Goal: Task Accomplishment & Management: Complete application form

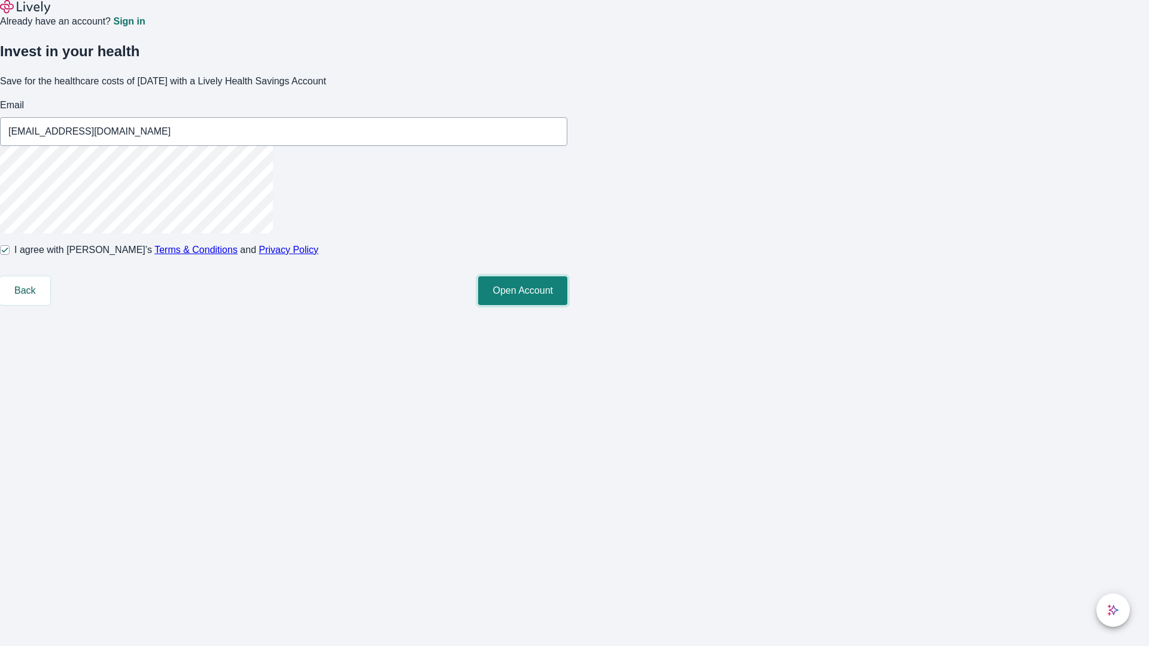
click at [567, 305] on button "Open Account" at bounding box center [522, 291] width 89 height 29
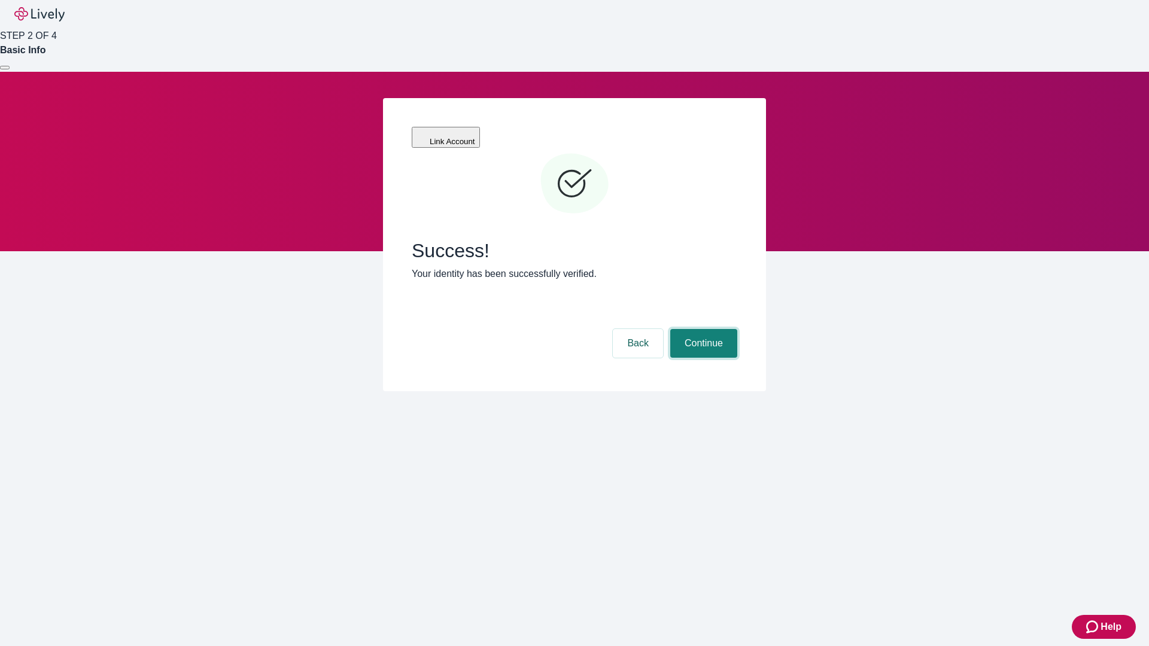
click at [702, 329] on button "Continue" at bounding box center [703, 343] width 67 height 29
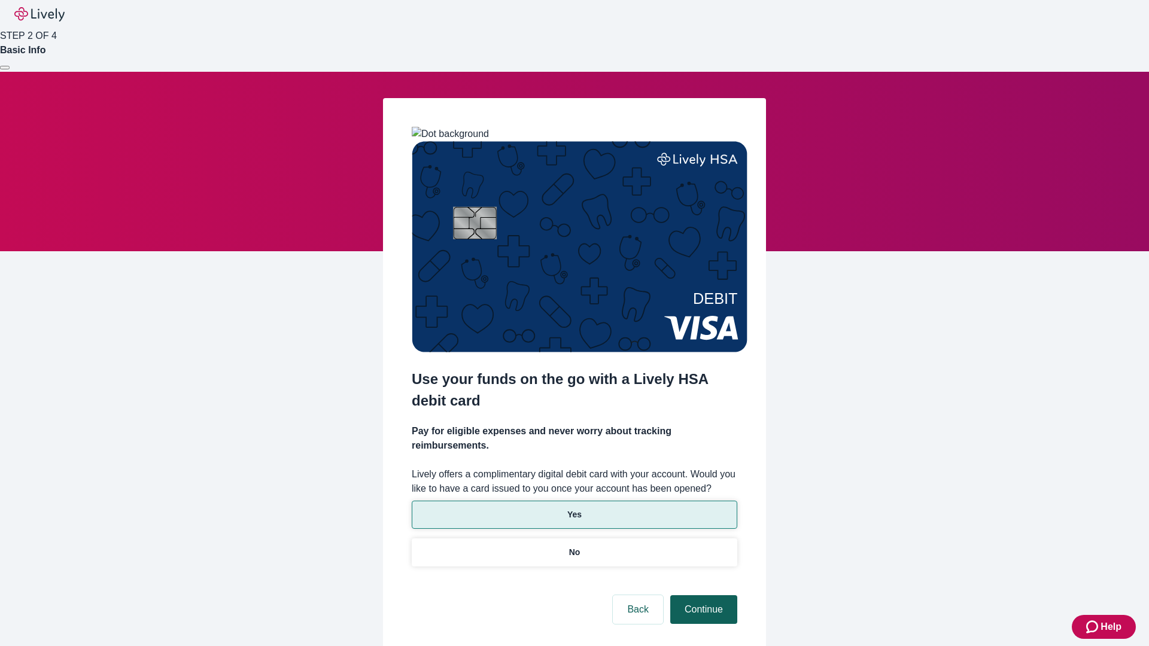
click at [574, 546] on p "No" at bounding box center [574, 552] width 11 height 13
click at [702, 595] on button "Continue" at bounding box center [703, 609] width 67 height 29
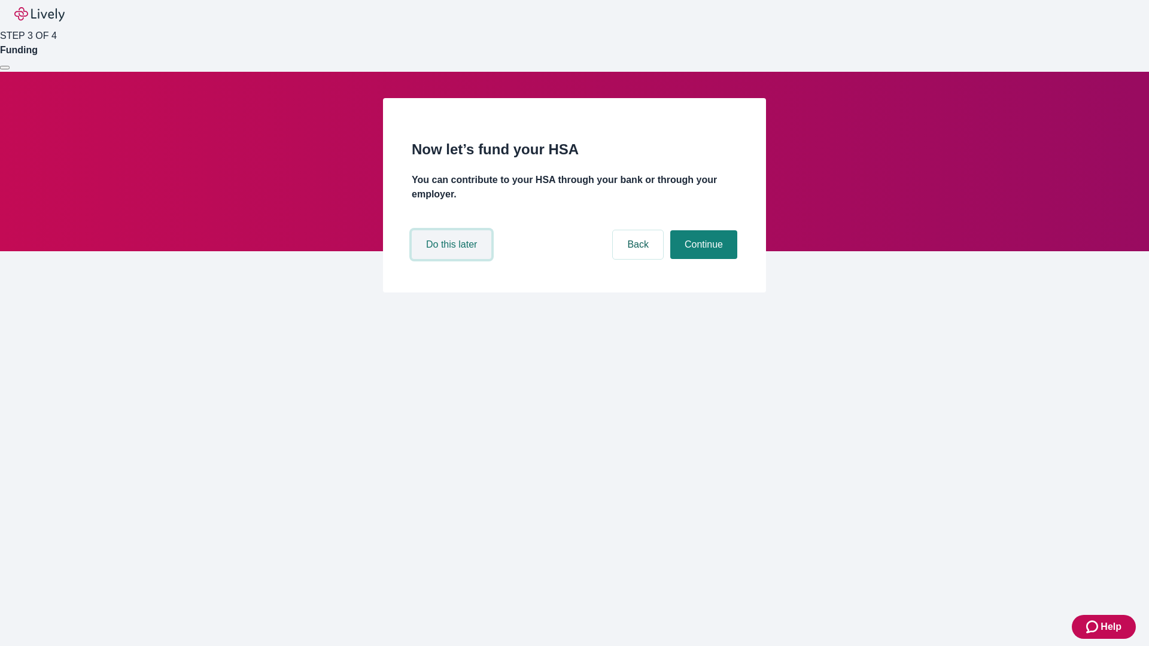
click at [453, 259] on button "Do this later" at bounding box center [452, 244] width 80 height 29
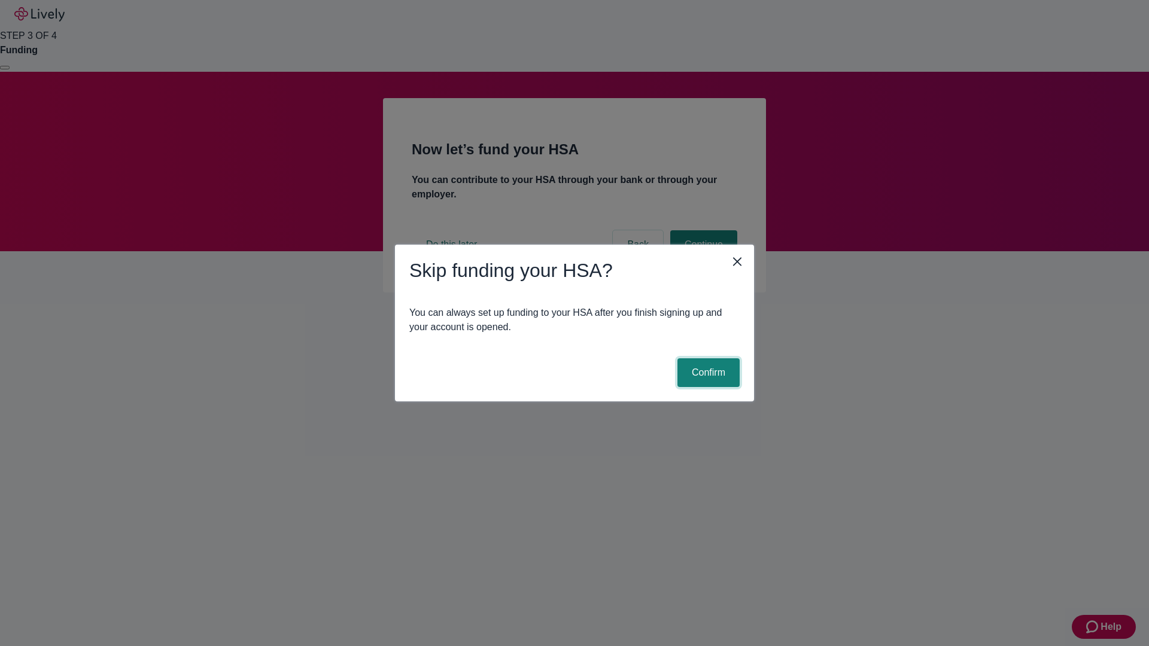
click at [707, 373] on button "Confirm" at bounding box center [708, 372] width 62 height 29
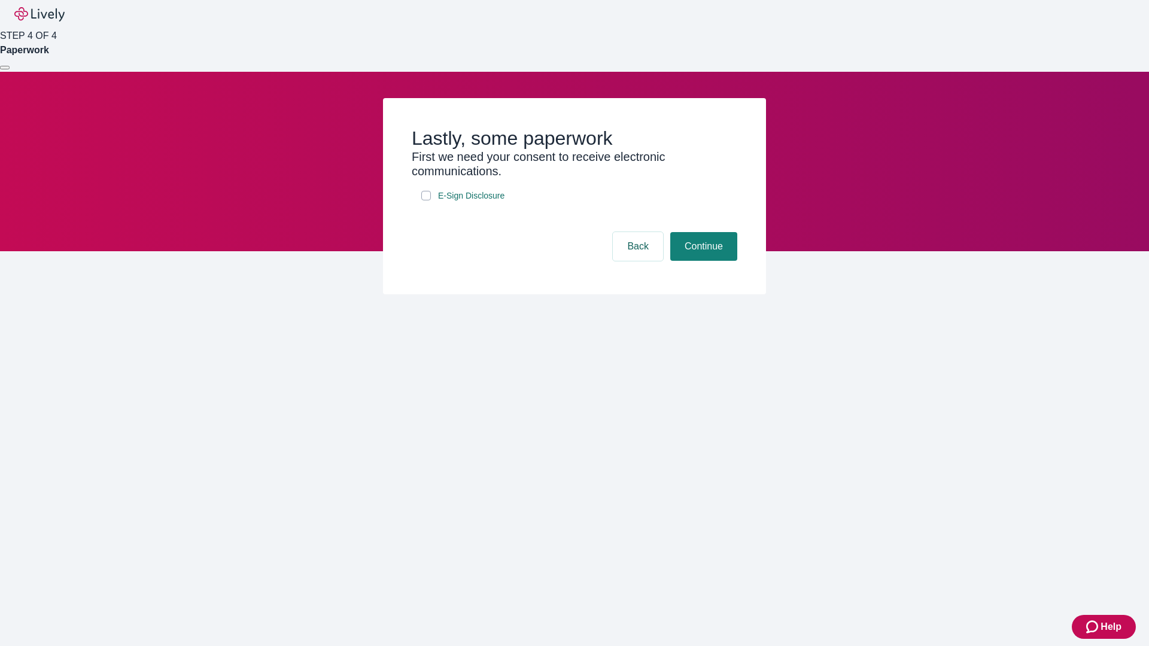
click at [426, 200] on input "E-Sign Disclosure" at bounding box center [426, 196] width 10 height 10
checkbox input "true"
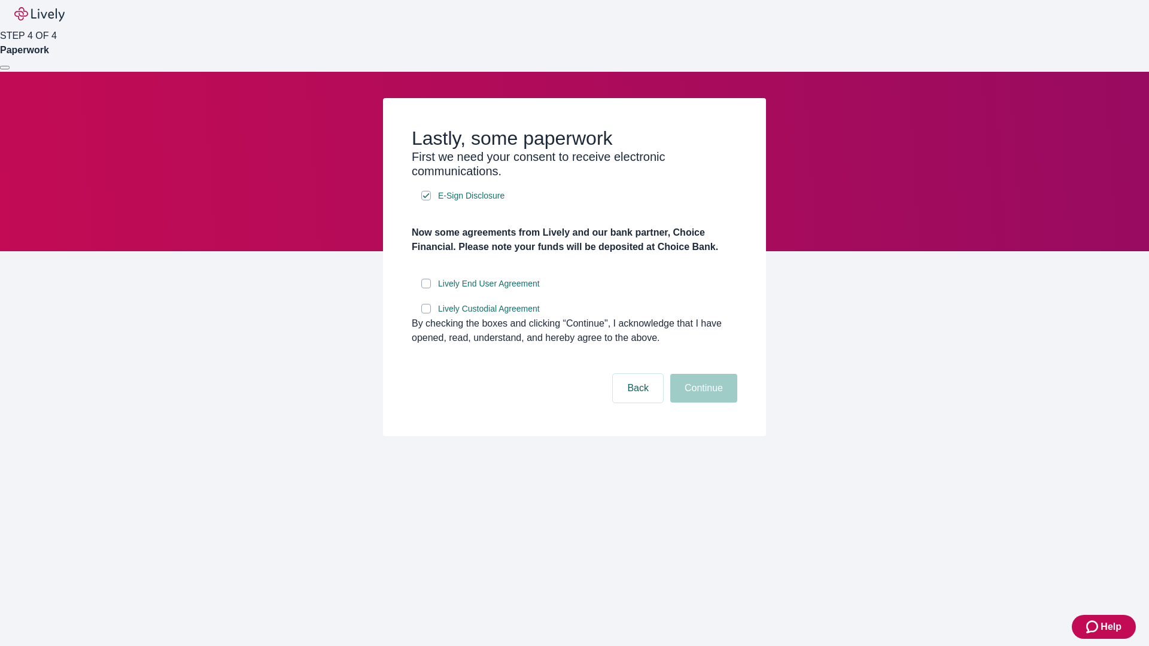
click at [426, 288] on input "Lively End User Agreement" at bounding box center [426, 284] width 10 height 10
checkbox input "true"
click at [426, 314] on input "Lively Custodial Agreement" at bounding box center [426, 309] width 10 height 10
checkbox input "true"
click at [702, 403] on button "Continue" at bounding box center [703, 388] width 67 height 29
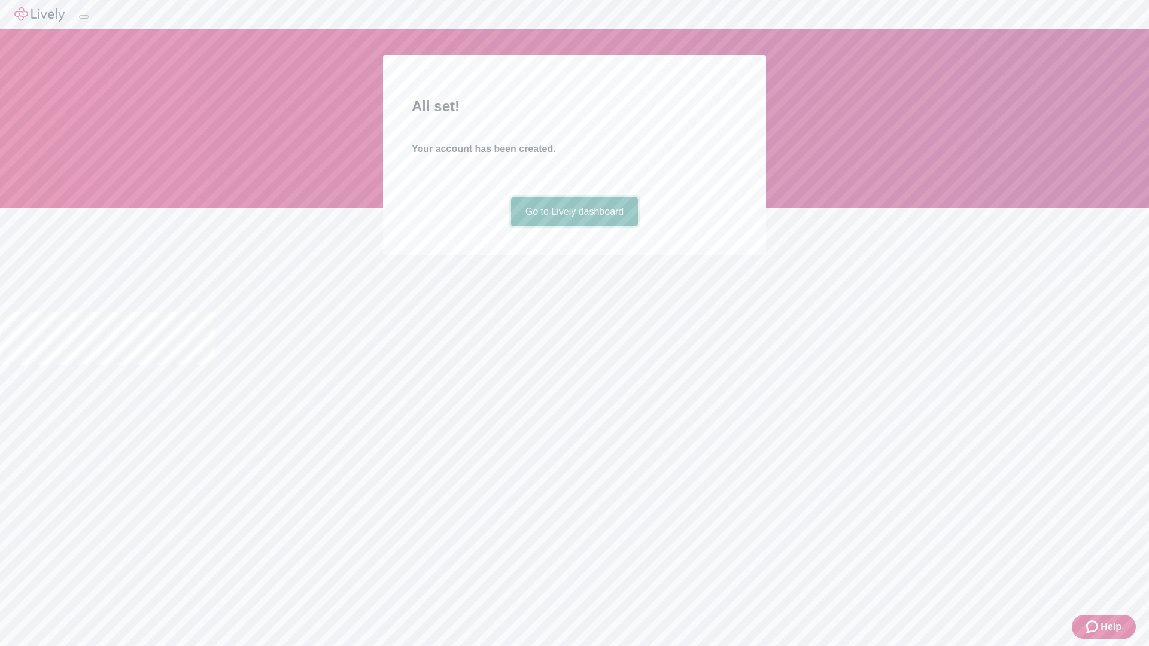
click at [574, 226] on link "Go to Lively dashboard" at bounding box center [574, 212] width 127 height 29
